Goal: Entertainment & Leisure: Consume media (video, audio)

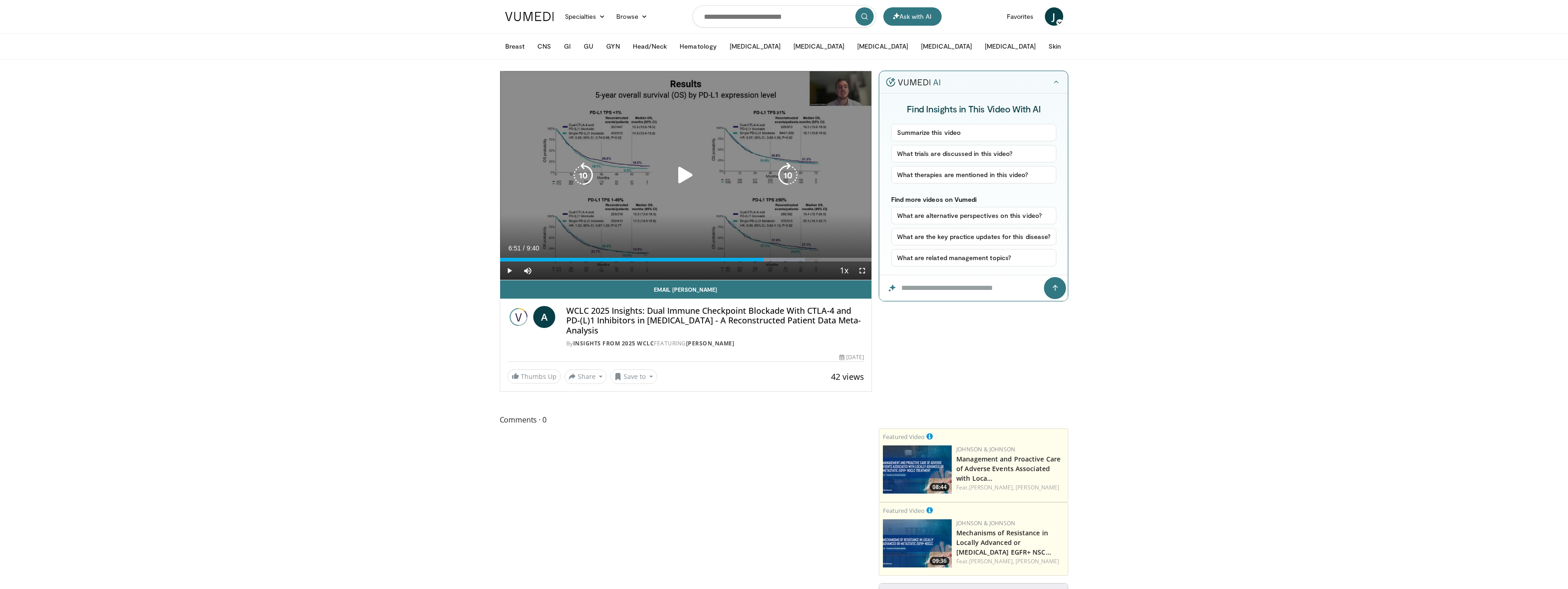
click at [674, 170] on icon "Video Player" at bounding box center [685, 175] width 26 height 26
click at [591, 178] on icon "Video Player" at bounding box center [583, 175] width 26 height 26
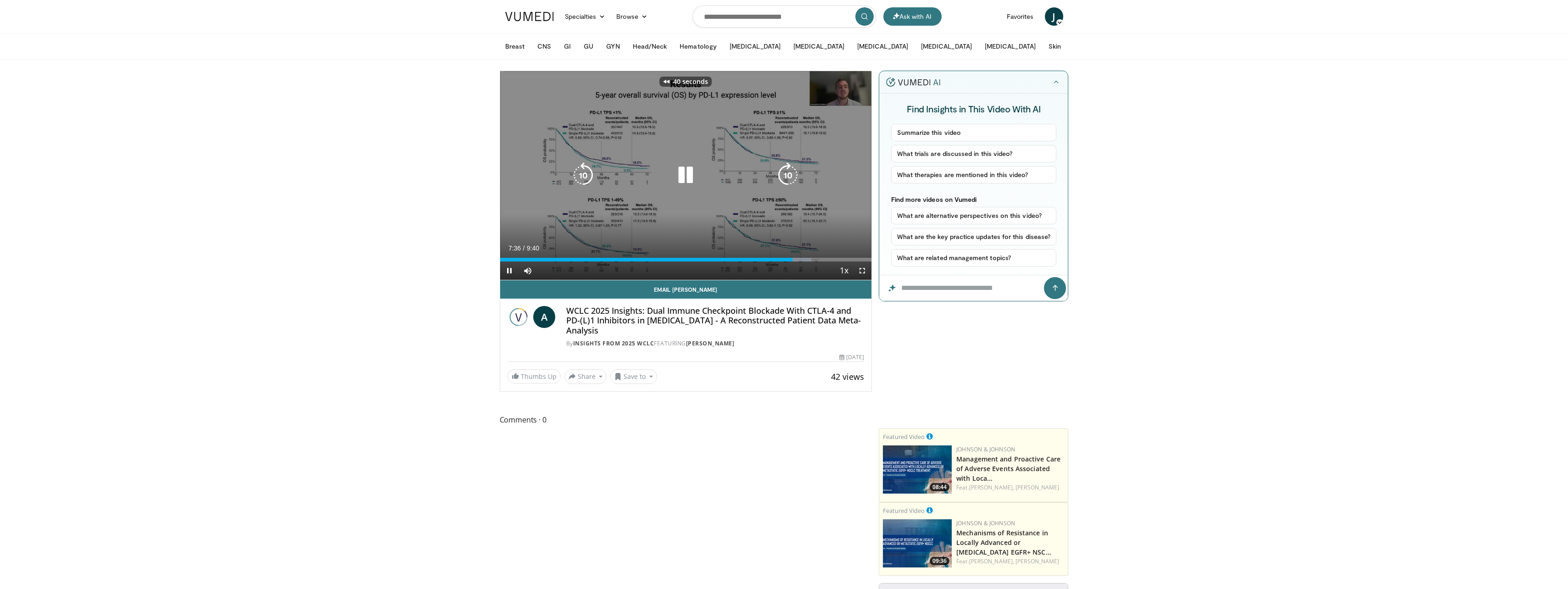
click at [591, 178] on icon "Video Player" at bounding box center [583, 175] width 26 height 26
